Goal: Task Accomplishment & Management: Manage account settings

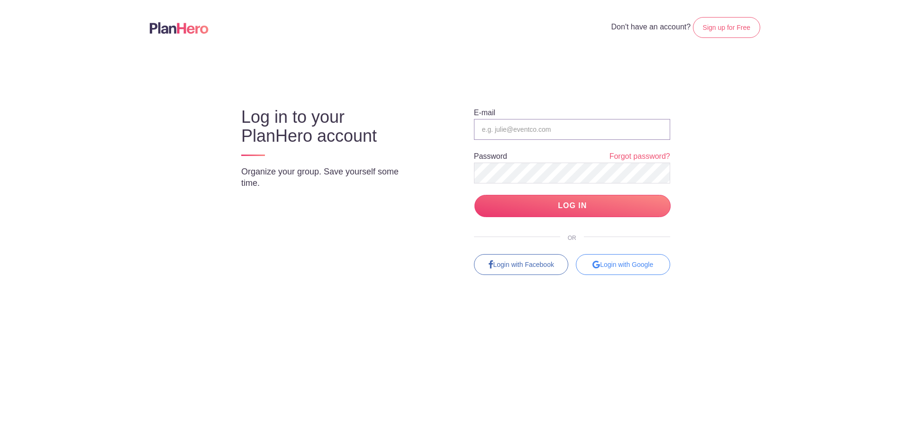
click at [549, 129] on input "email" at bounding box center [572, 129] width 196 height 21
type input "[PERSON_NAME][EMAIL_ADDRESS][DOMAIN_NAME]"
click at [474, 195] on input "LOG IN" at bounding box center [572, 206] width 196 height 22
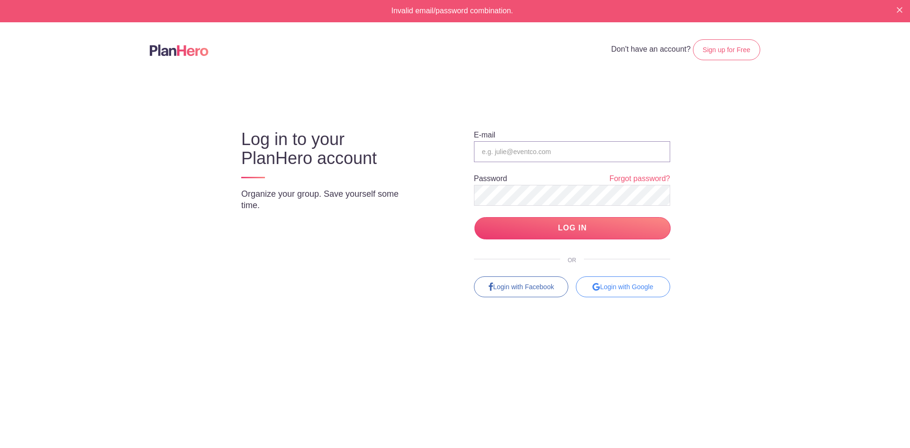
click at [511, 148] on input "email" at bounding box center [572, 151] width 196 height 21
type input "[PERSON_NAME][EMAIL_ADDRESS][DOMAIN_NAME]"
click at [533, 220] on input "LOG IN" at bounding box center [572, 228] width 196 height 22
